Goal: Information Seeking & Learning: Learn about a topic

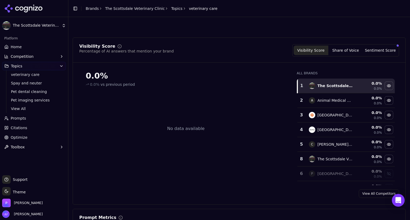
scroll to position [207, 0]
click at [377, 49] on button "Sentiment Score" at bounding box center [380, 51] width 35 height 10
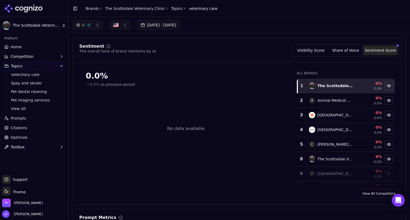
click at [22, 47] on link "Home" at bounding box center [34, 47] width 64 height 9
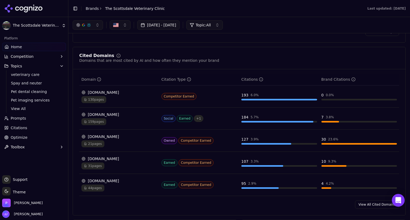
scroll to position [537, 0]
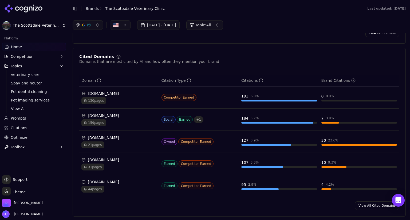
click at [113, 113] on div "reddit.com" at bounding box center [119, 115] width 76 height 5
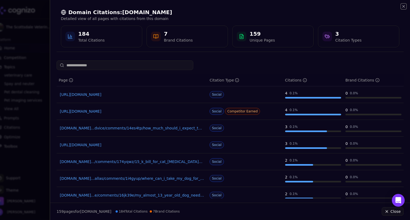
click at [404, 7] on icon "button" at bounding box center [403, 6] width 4 height 4
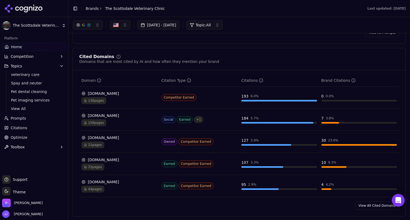
click at [29, 47] on link "Home" at bounding box center [34, 47] width 64 height 9
